Goal: Transaction & Acquisition: Purchase product/service

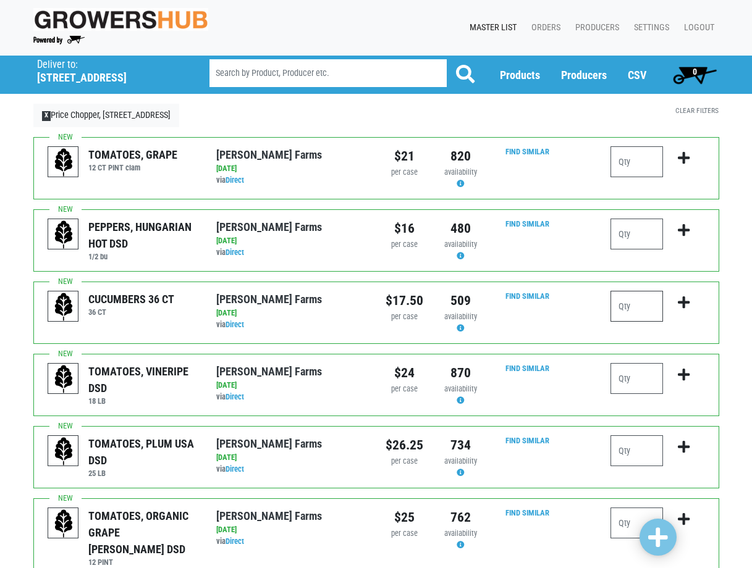
click at [632, 301] on input "number" at bounding box center [636, 306] width 53 height 31
type input "5"
click at [631, 387] on input "number" at bounding box center [636, 378] width 53 height 31
type input "1"
click at [633, 456] on input "number" at bounding box center [636, 451] width 53 height 31
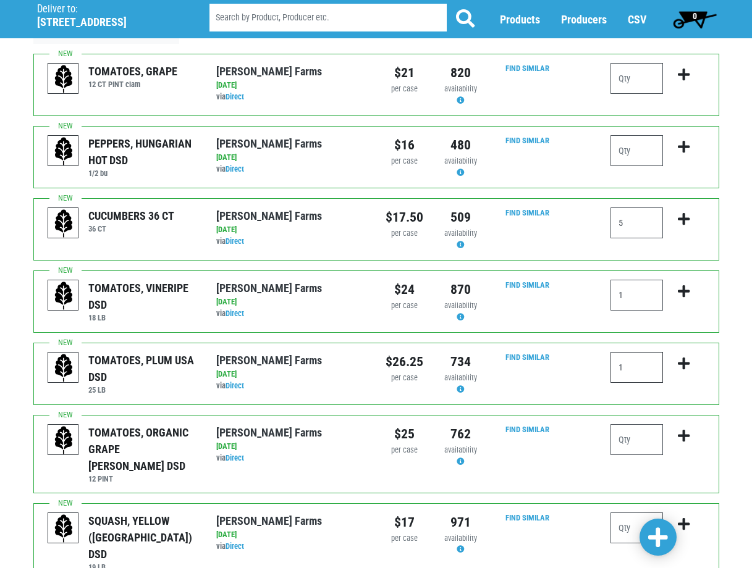
scroll to position [124, 0]
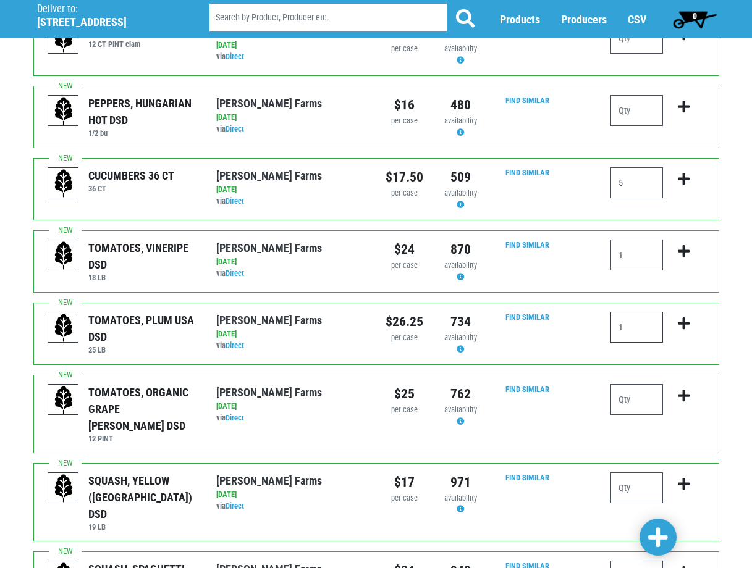
type input "1"
click at [623, 473] on input "number" at bounding box center [636, 488] width 53 height 31
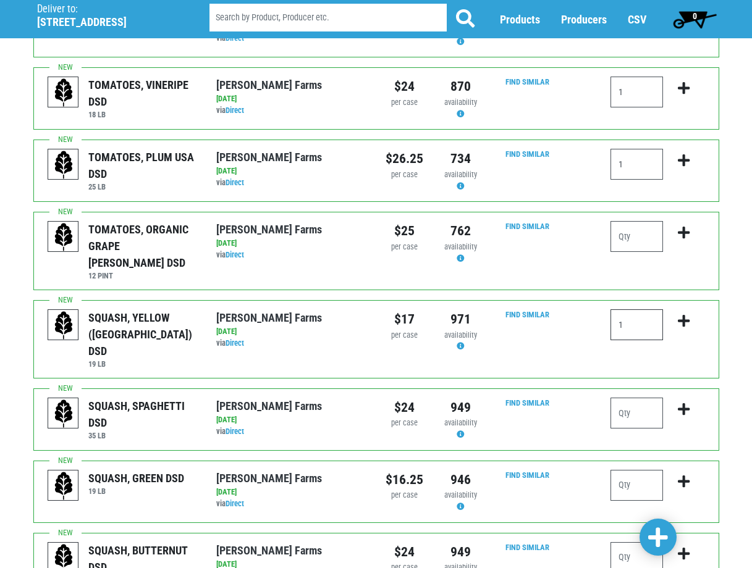
scroll to position [309, 0]
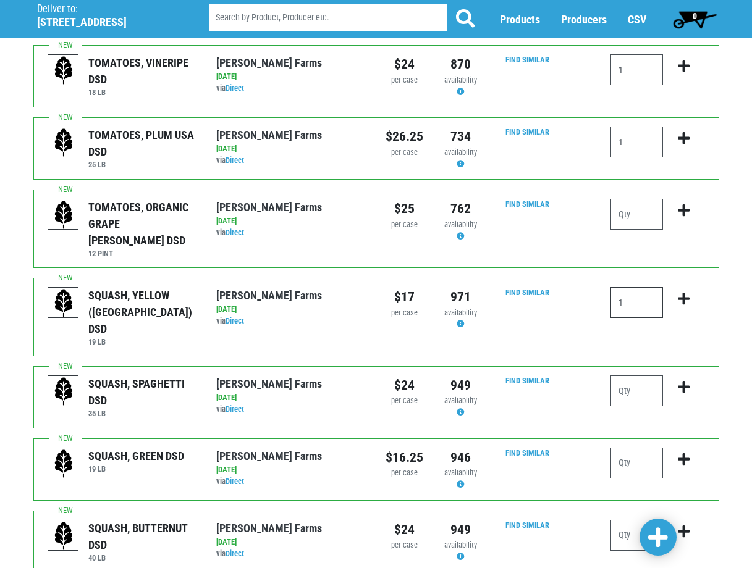
type input "1"
click at [623, 448] on input "number" at bounding box center [636, 463] width 53 height 31
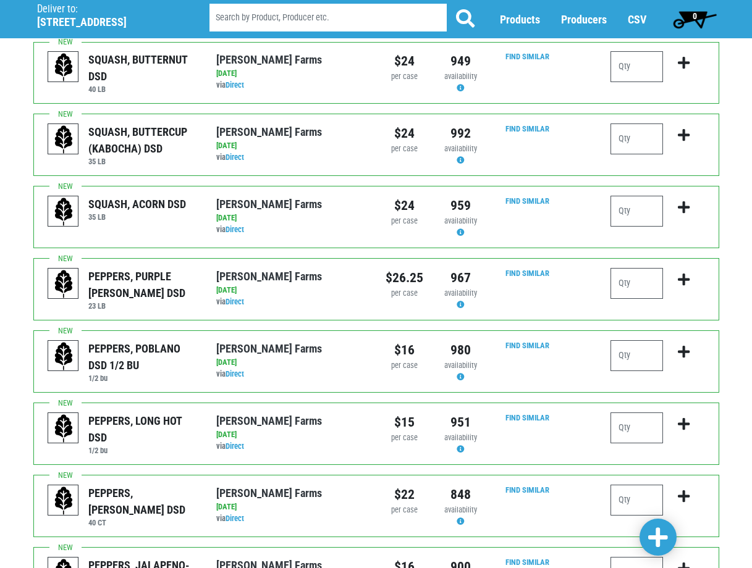
scroll to position [803, 0]
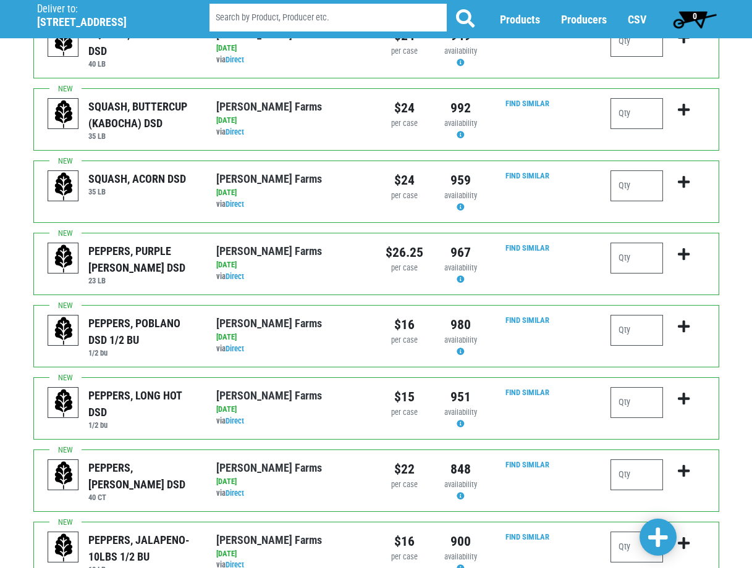
type input "1"
click at [624, 460] on input "number" at bounding box center [636, 475] width 53 height 31
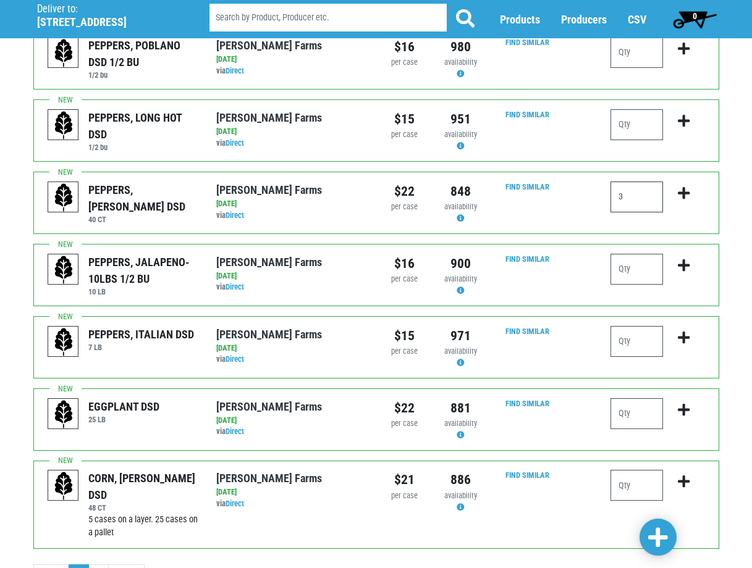
scroll to position [1108, 0]
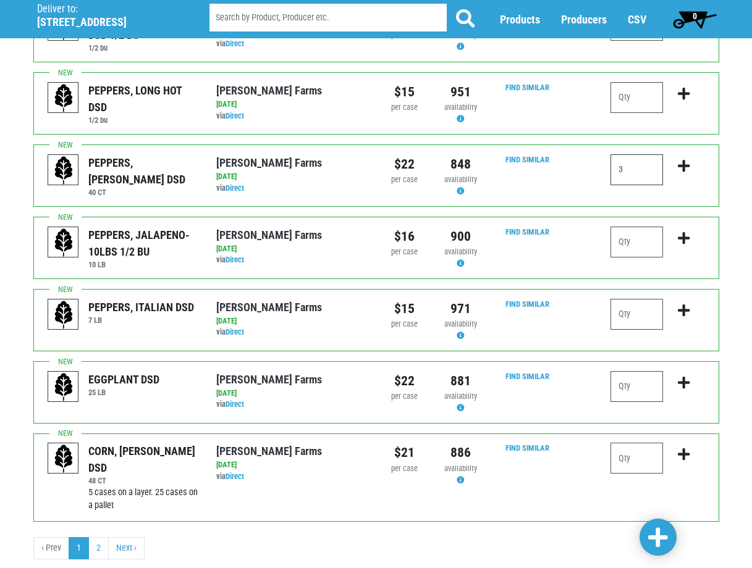
type input "3"
click at [638, 443] on input "number" at bounding box center [636, 458] width 53 height 31
type input "5"
click at [650, 529] on span at bounding box center [658, 538] width 20 height 22
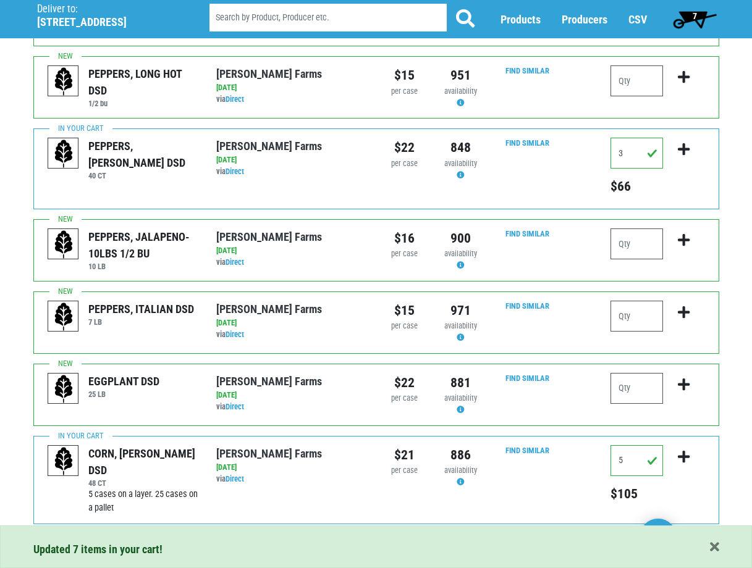
click at [696, 14] on span "7" at bounding box center [695, 16] width 4 height 10
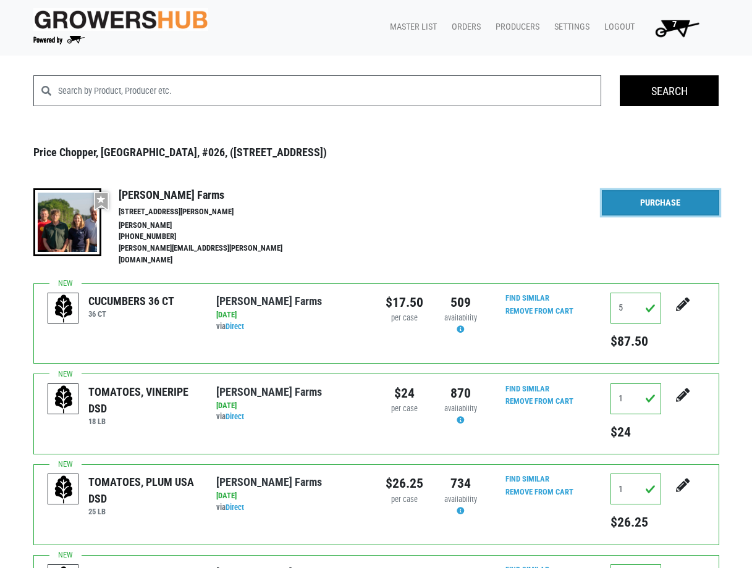
click at [670, 196] on link "Purchase" at bounding box center [660, 203] width 117 height 26
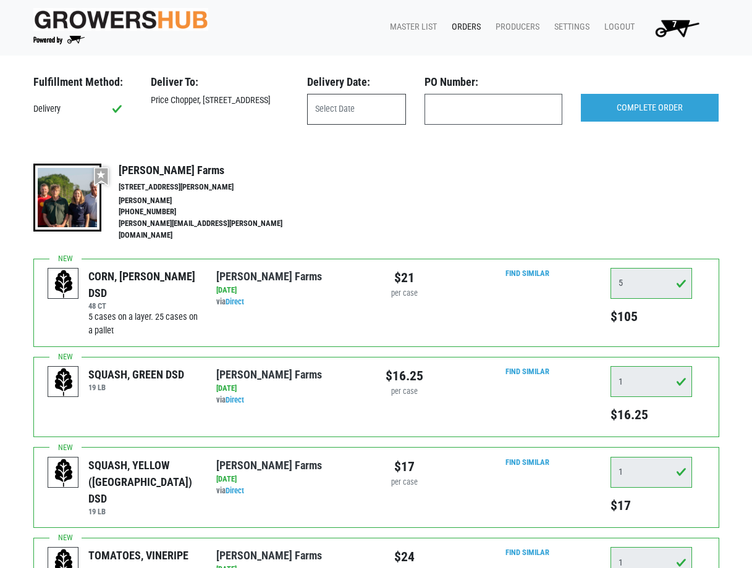
click at [375, 113] on input "text" at bounding box center [356, 109] width 99 height 31
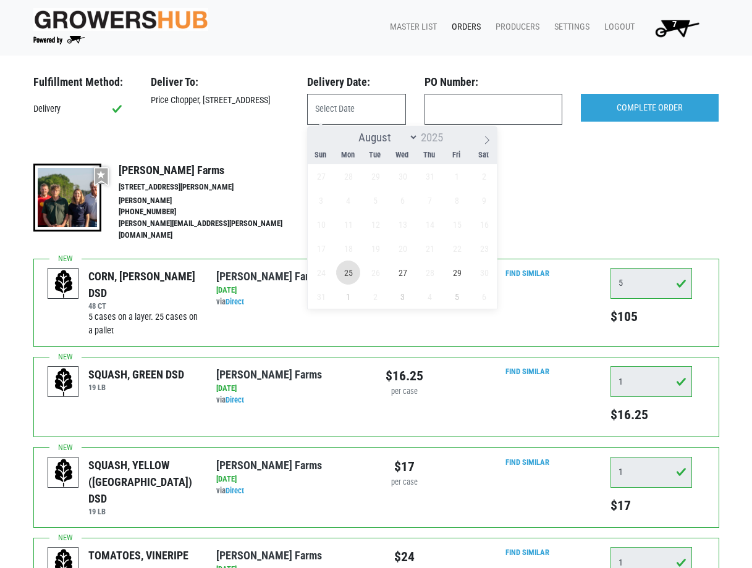
click at [351, 271] on span "25" at bounding box center [348, 273] width 24 height 24
type input "[DATE]"
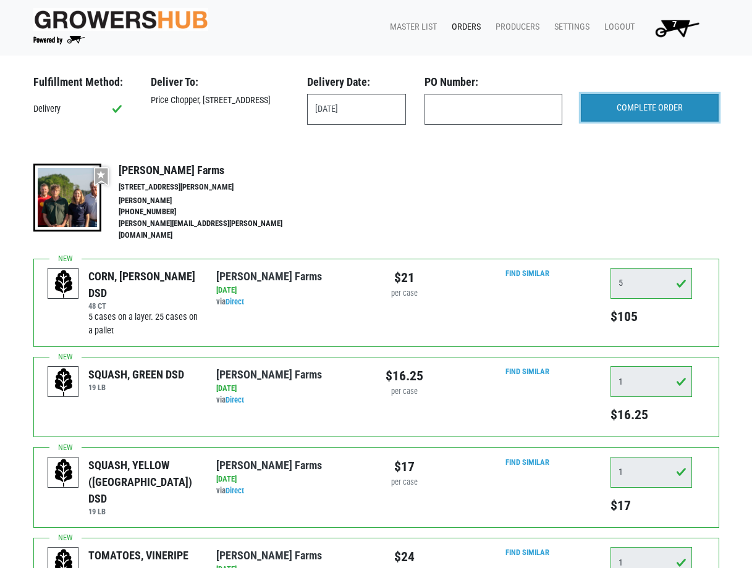
click at [599, 107] on input "COMPLETE ORDER" at bounding box center [650, 108] width 138 height 28
